Goal: Navigation & Orientation: Find specific page/section

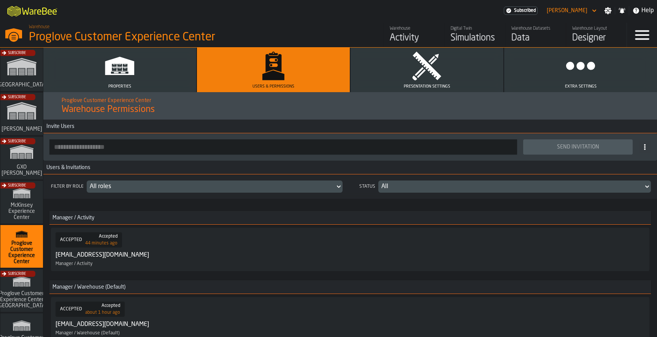
click at [135, 72] on button "Properties" at bounding box center [119, 70] width 153 height 45
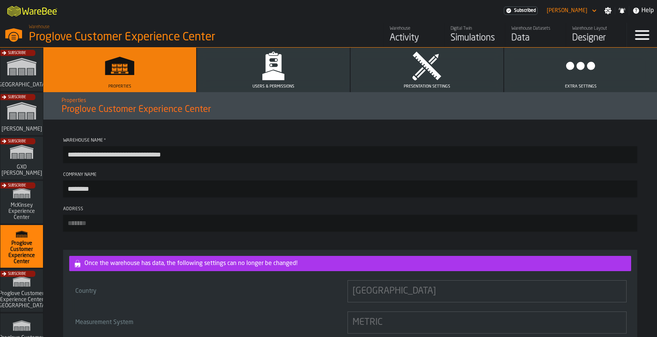
click at [264, 62] on icon "button" at bounding box center [273, 66] width 30 height 30
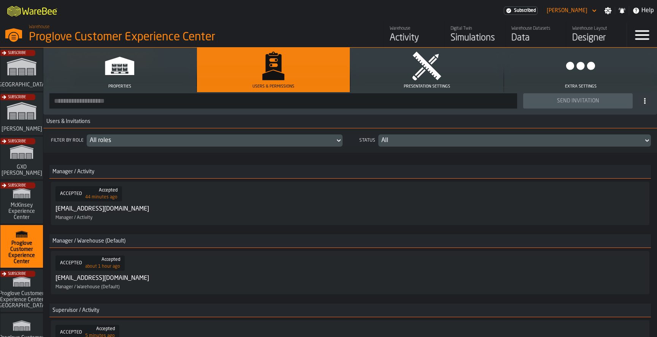
scroll to position [62, 0]
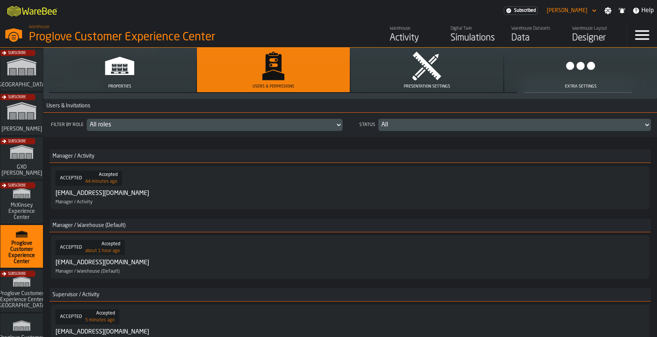
click at [294, 178] on div "ACCEPTED Accepted 44 minutes ago integration-showroom-ManagerActivity@proglove.…" at bounding box center [351, 187] width 590 height 34
click at [275, 188] on div "ACCEPTED Accepted 44 minutes ago integration-showroom-ManagerActivity@proglove.…" at bounding box center [351, 187] width 590 height 34
click at [149, 194] on div "integration-showroom-ManagerActivity@proglove.com" at bounding box center [103, 193] width 94 height 9
click at [409, 70] on button "Presentation Settings" at bounding box center [427, 70] width 153 height 45
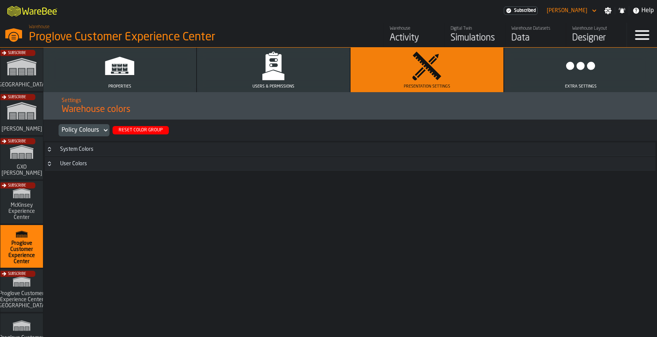
click at [562, 75] on button "Extra Settings" at bounding box center [580, 70] width 153 height 45
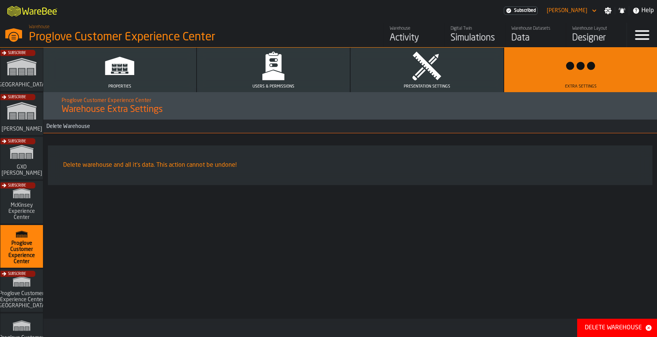
click at [442, 71] on icon "button" at bounding box center [427, 66] width 30 height 30
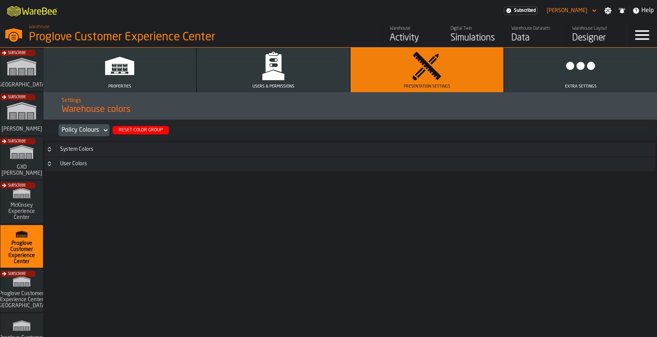
click at [405, 33] on div "Activity" at bounding box center [414, 38] width 48 height 12
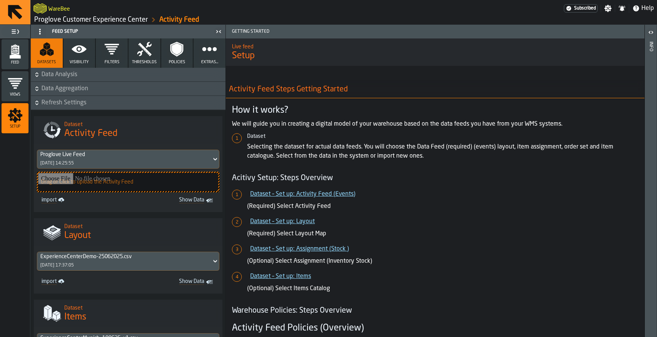
click at [18, 61] on span "Feed" at bounding box center [15, 62] width 27 height 4
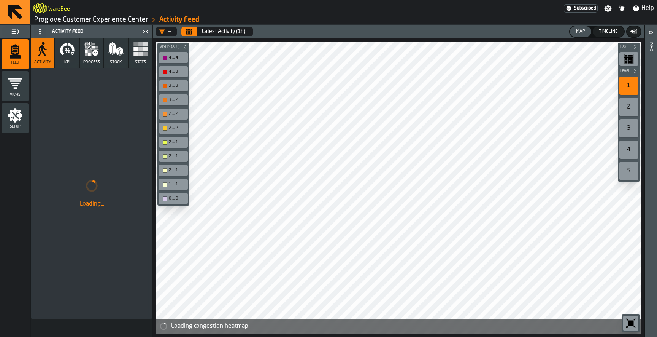
click at [609, 8] on icon "button-toggle-Settings" at bounding box center [608, 8] width 7 height 7
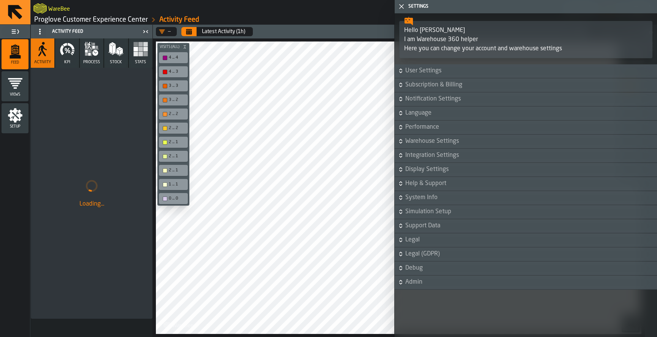
click at [427, 64] on div "Hello Nikola I am Warehouse 360 helper Here you can change your account and war…" at bounding box center [526, 38] width 263 height 51
click at [427, 72] on span "User Settings" at bounding box center [531, 70] width 250 height 9
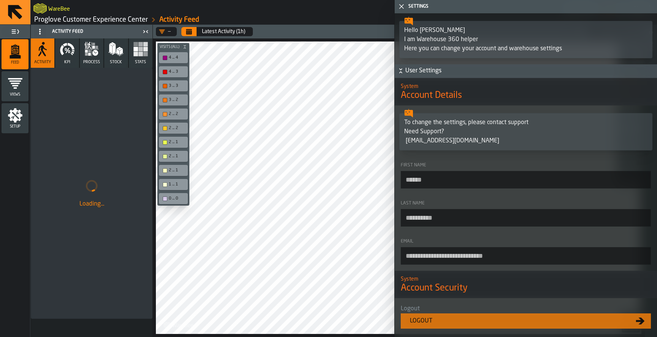
scroll to position [375, 0]
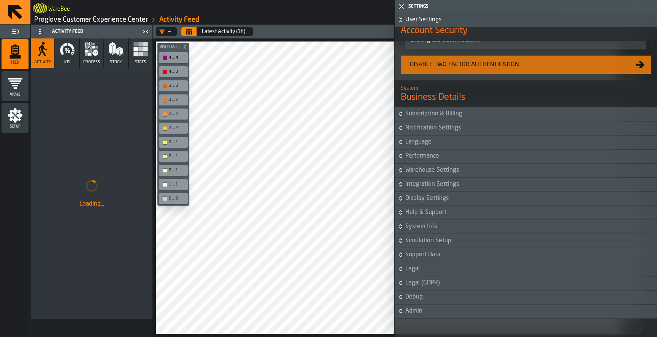
click at [416, 299] on span "Debug" at bounding box center [531, 296] width 250 height 9
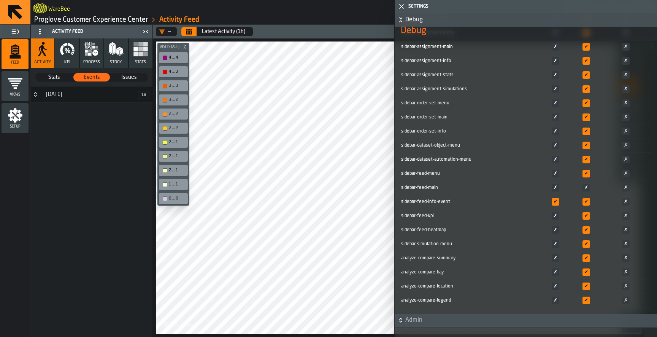
scroll to position [1758, 0]
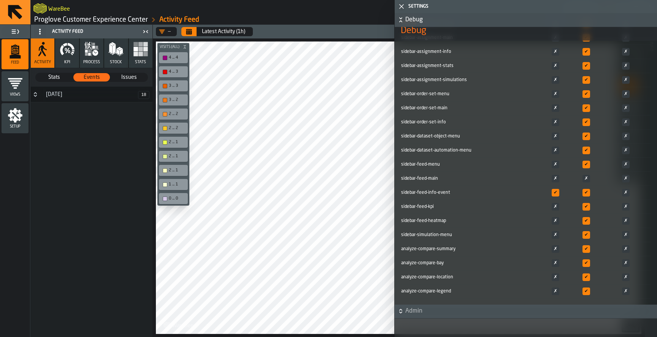
click at [413, 316] on button "Admin" at bounding box center [526, 311] width 263 height 14
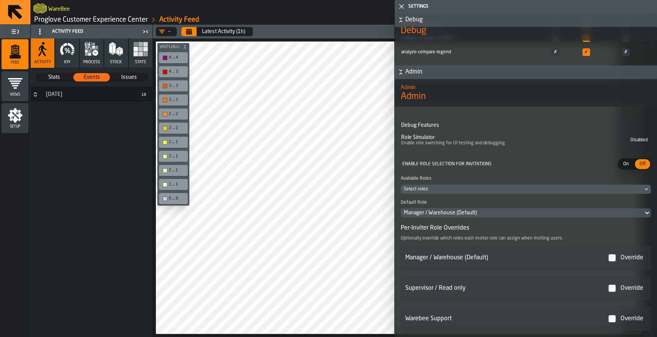
scroll to position [2015, 0]
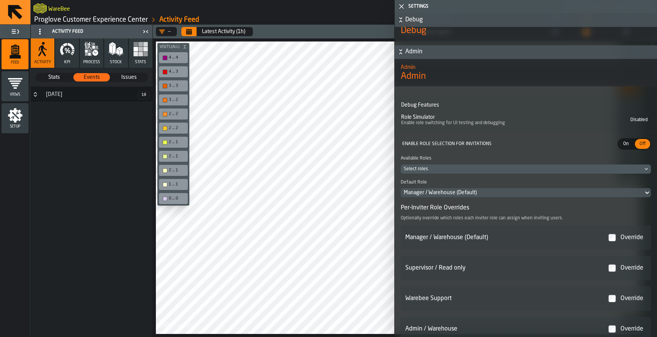
click at [483, 172] on div "Select roles" at bounding box center [522, 168] width 237 height 5
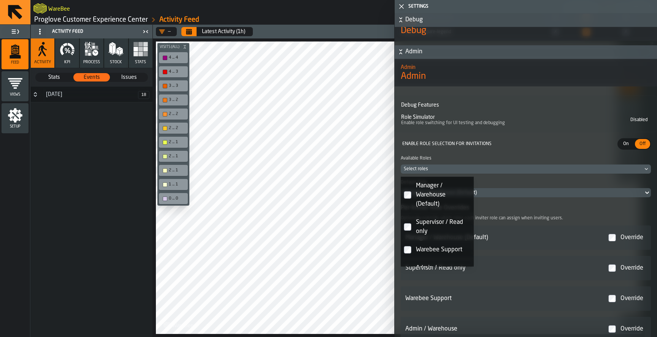
click at [487, 172] on div "Select roles" at bounding box center [522, 168] width 237 height 5
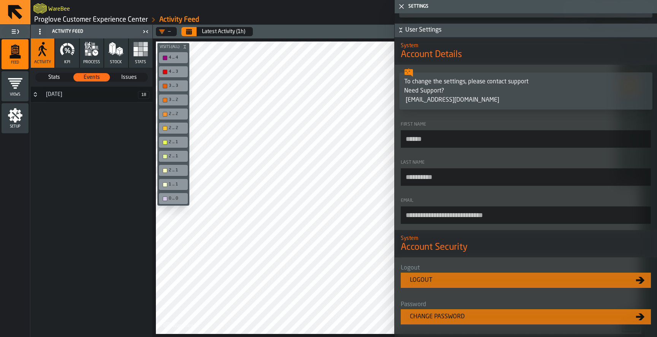
scroll to position [0, 0]
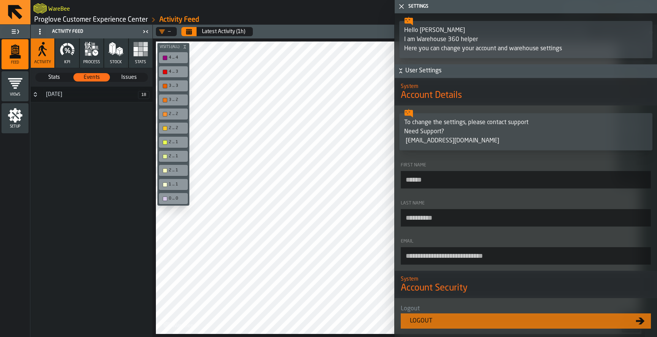
click at [404, 4] on polygon "button-toggle-Close me" at bounding box center [401, 6] width 5 height 5
